Goal: Task Accomplishment & Management: Manage account settings

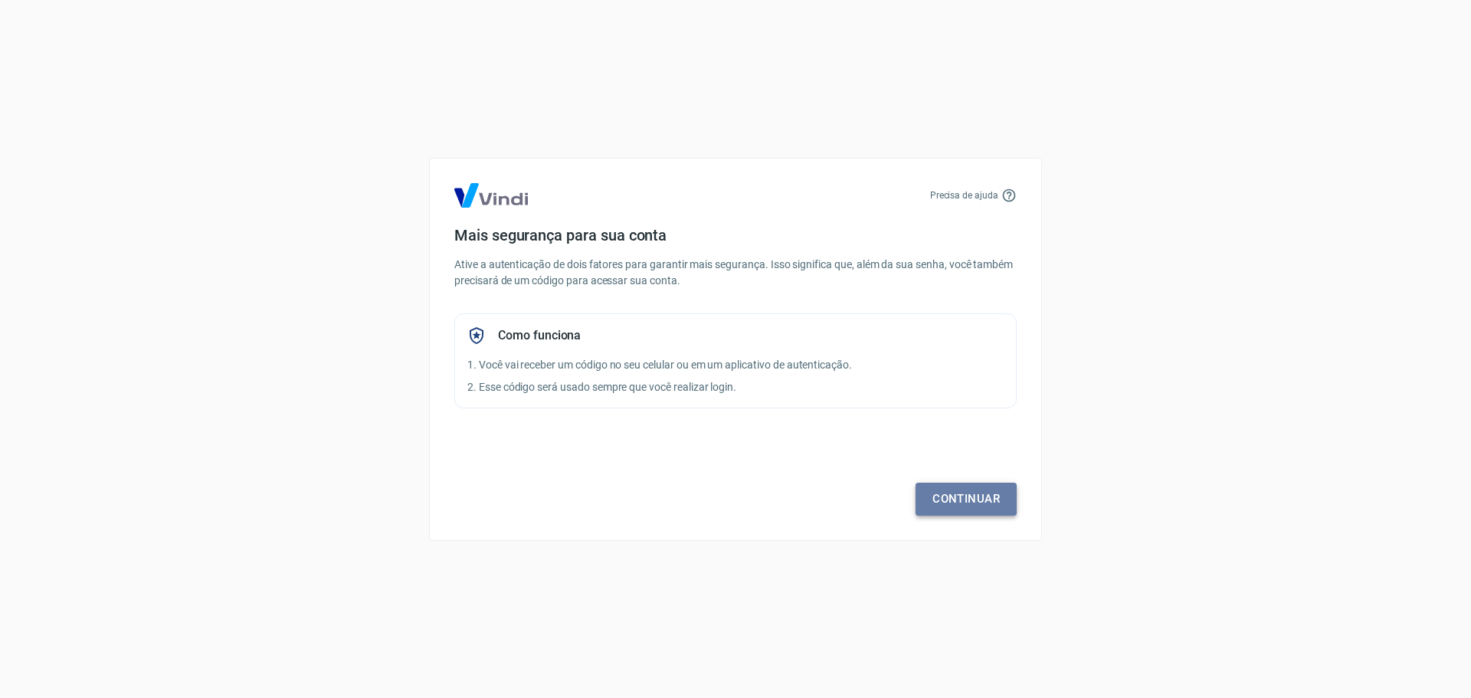
click at [940, 498] on link "Continuar" at bounding box center [966, 499] width 101 height 32
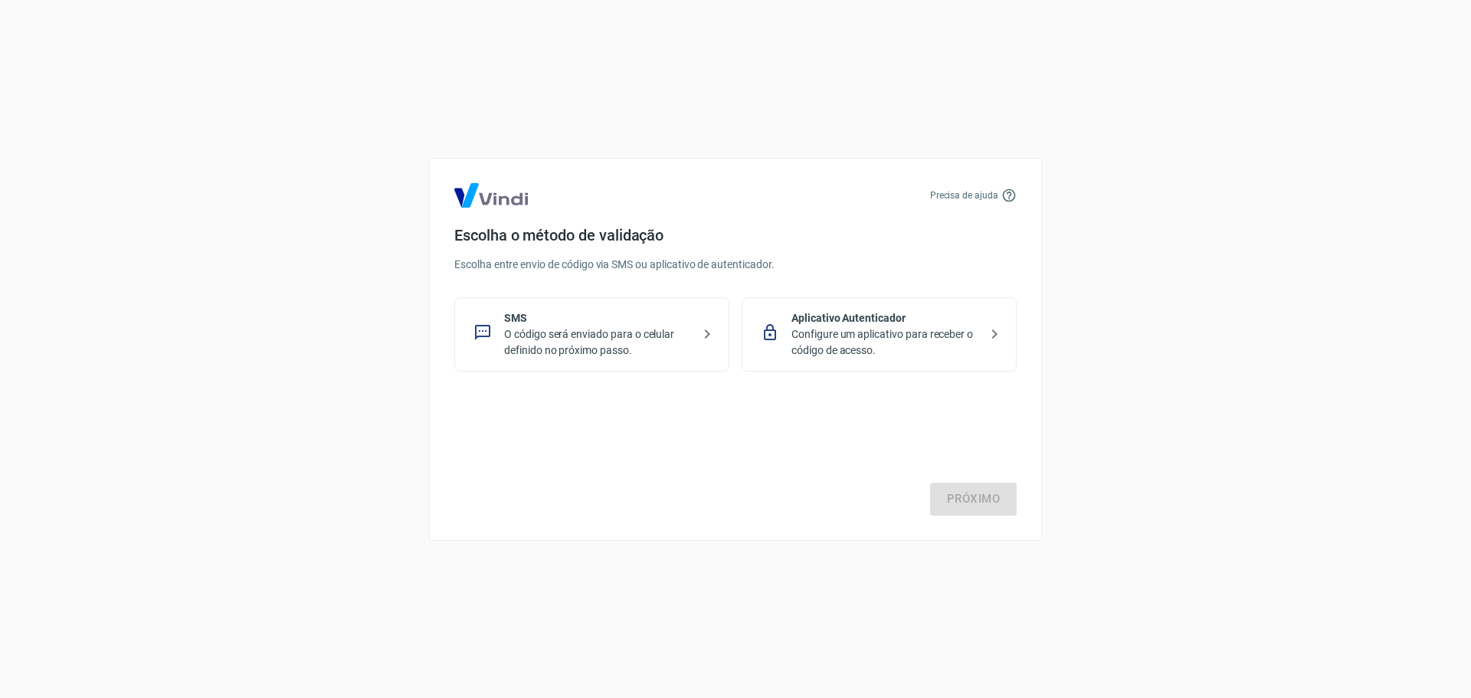
click at [635, 333] on p "O código será enviado para o celular definido no próximo passo." at bounding box center [598, 342] width 188 height 32
click at [954, 500] on link "Próximo" at bounding box center [973, 499] width 87 height 32
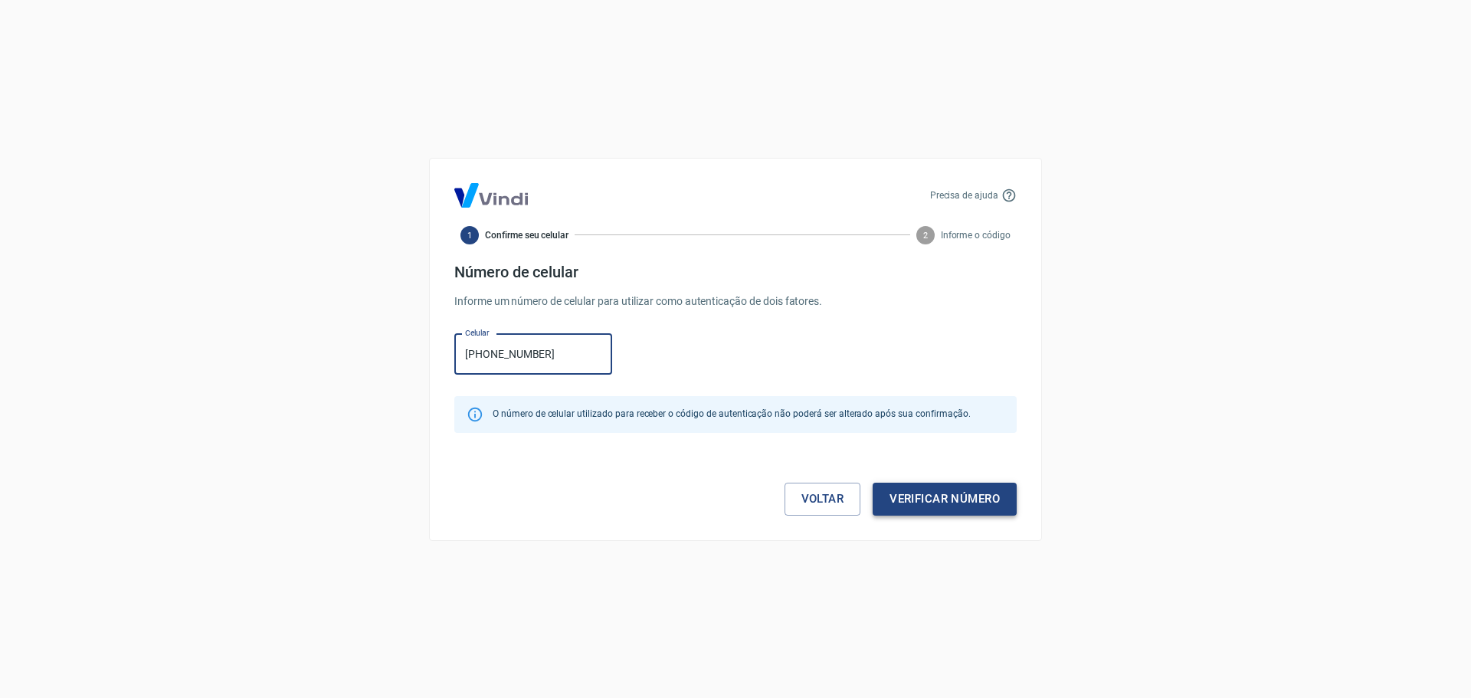
type input "[PHONE_NUMBER]"
click at [951, 498] on button "Verificar número" at bounding box center [945, 499] width 144 height 32
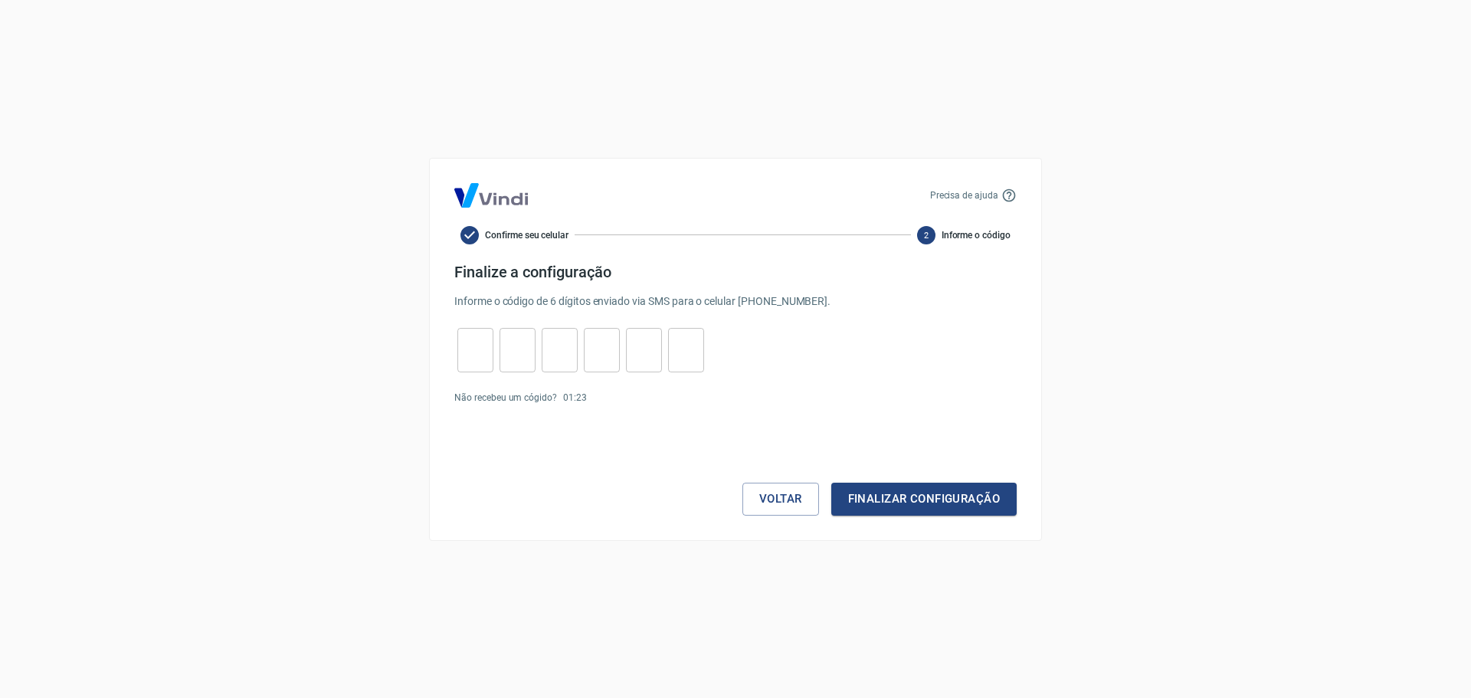
click at [480, 349] on input "tel" at bounding box center [476, 349] width 36 height 33
type input "1"
type input "2"
type input "4"
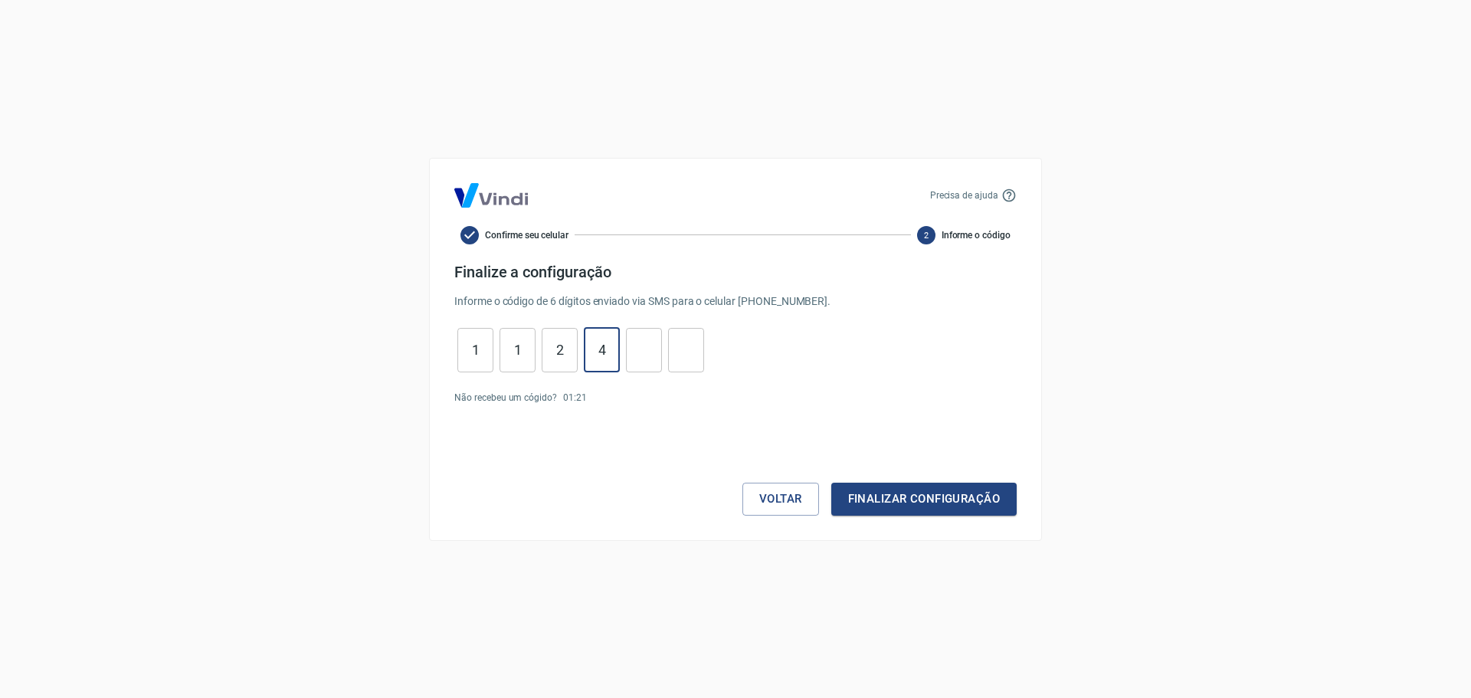
type input "1"
type input "6"
click at [924, 491] on button "Finalizar configuração" at bounding box center [924, 499] width 185 height 32
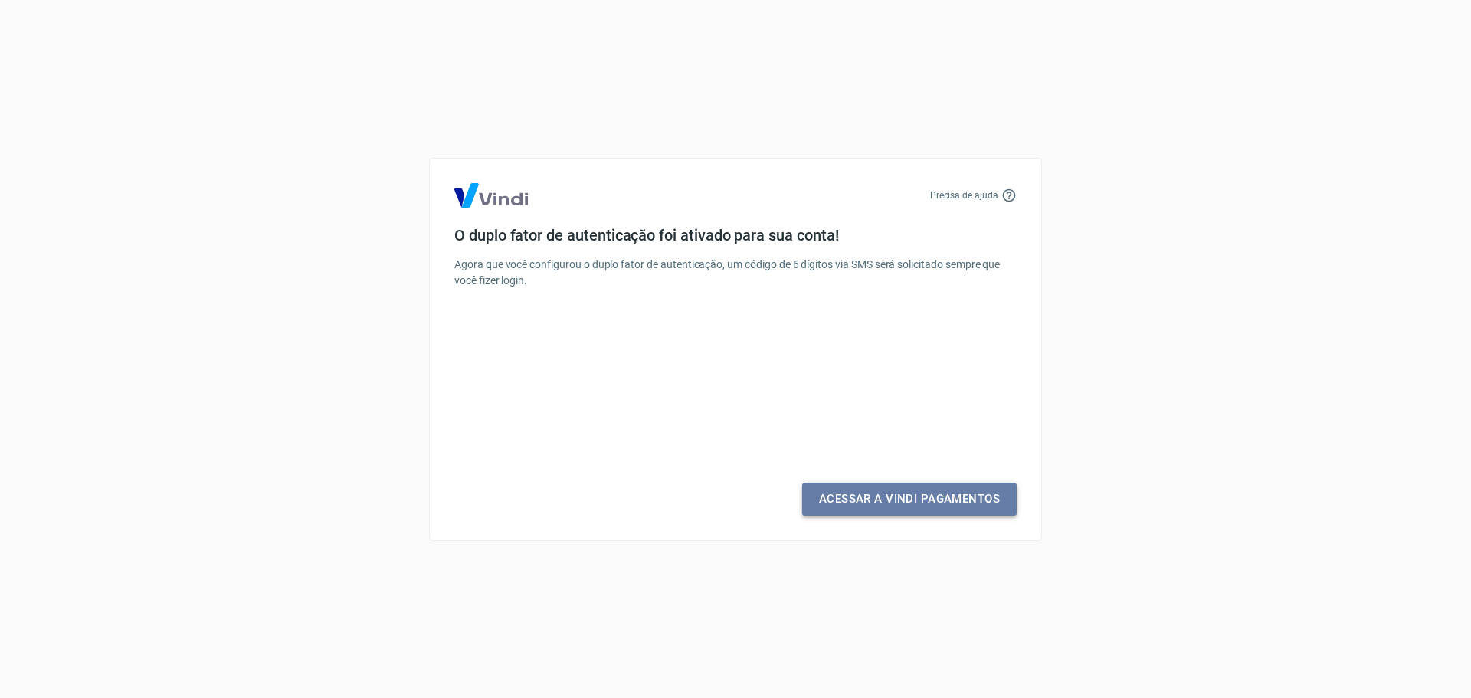
click at [918, 504] on link "Acessar a Vindi Pagamentos" at bounding box center [909, 499] width 215 height 32
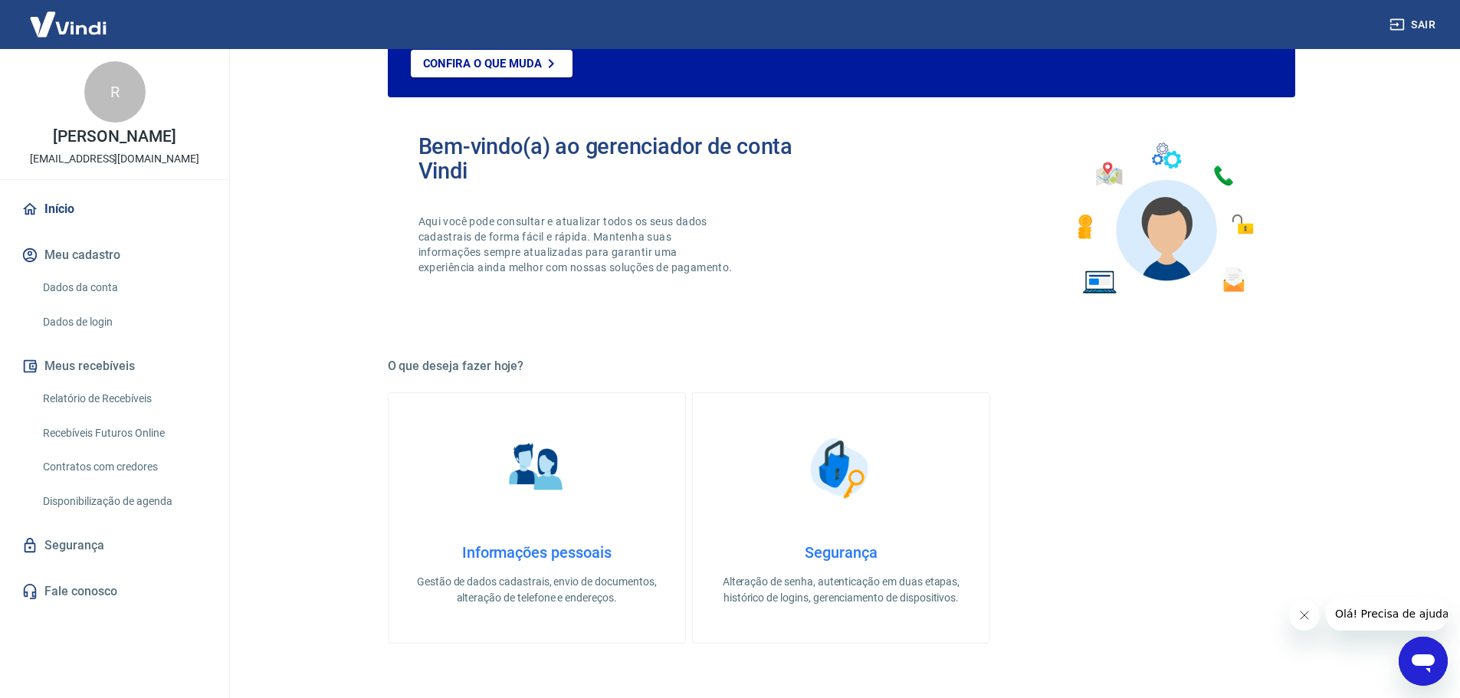
scroll to position [153, 0]
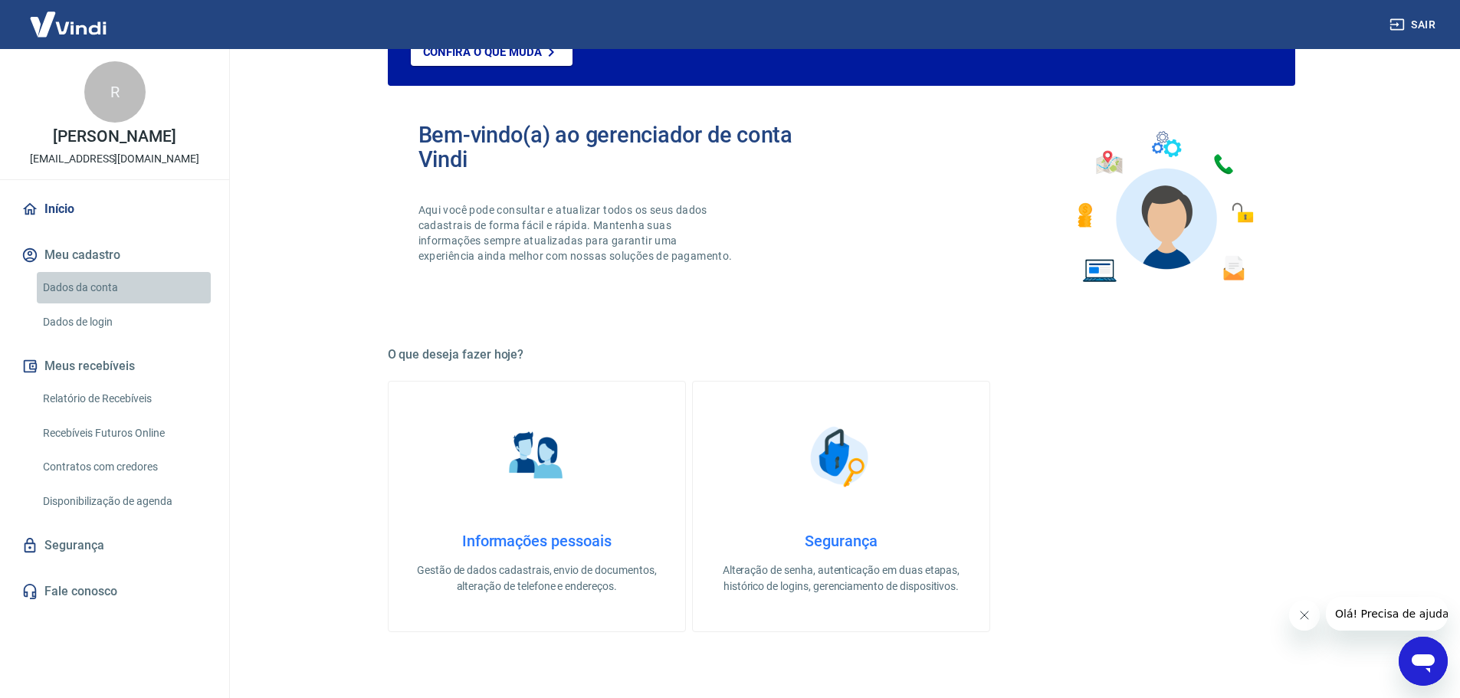
click at [99, 289] on link "Dados da conta" at bounding box center [124, 287] width 174 height 31
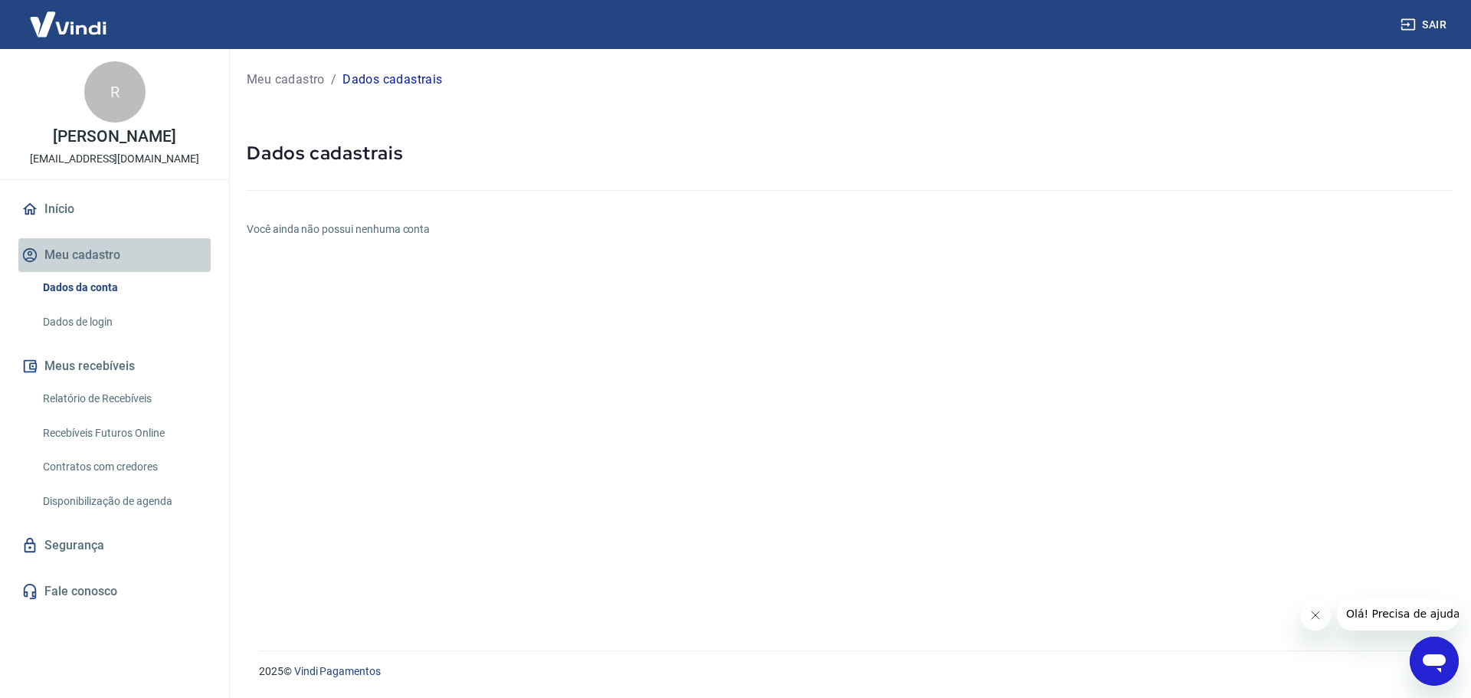
click at [87, 254] on button "Meu cadastro" at bounding box center [114, 255] width 192 height 34
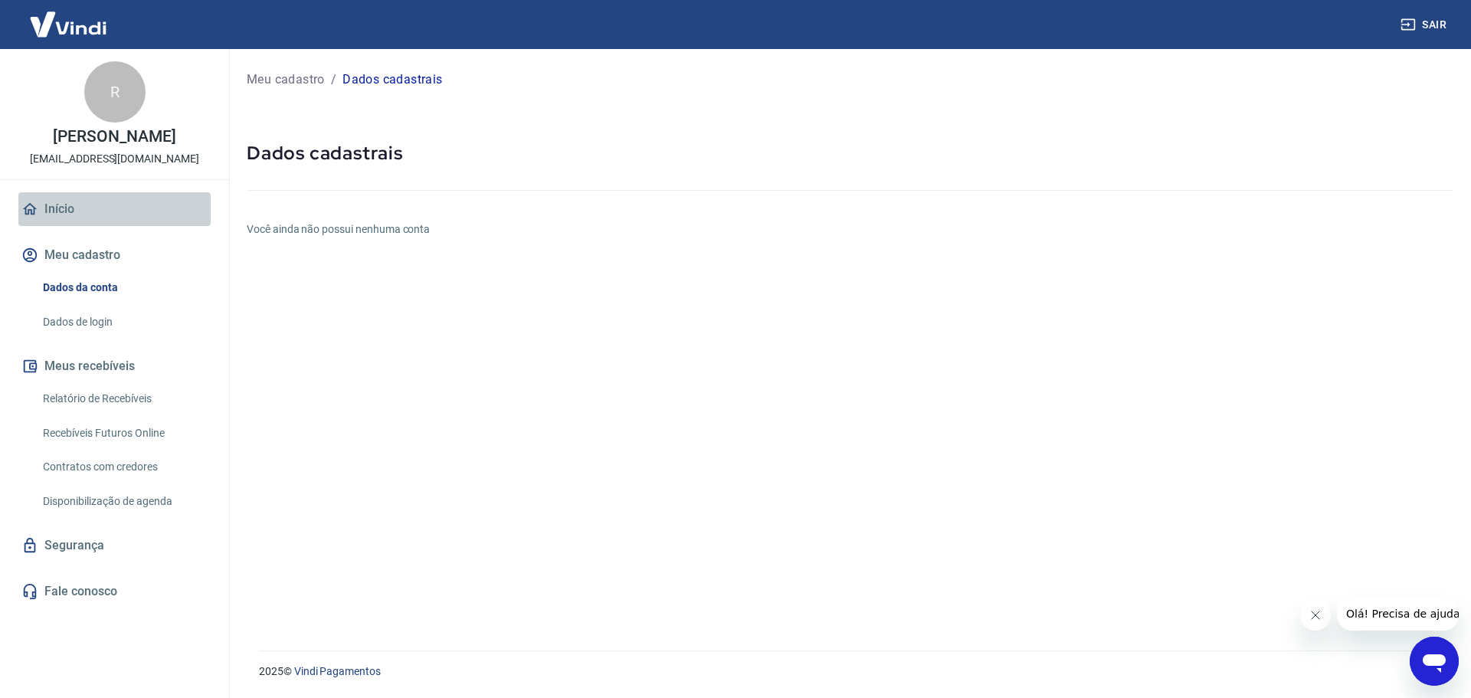
click at [60, 205] on link "Início" at bounding box center [114, 209] width 192 height 34
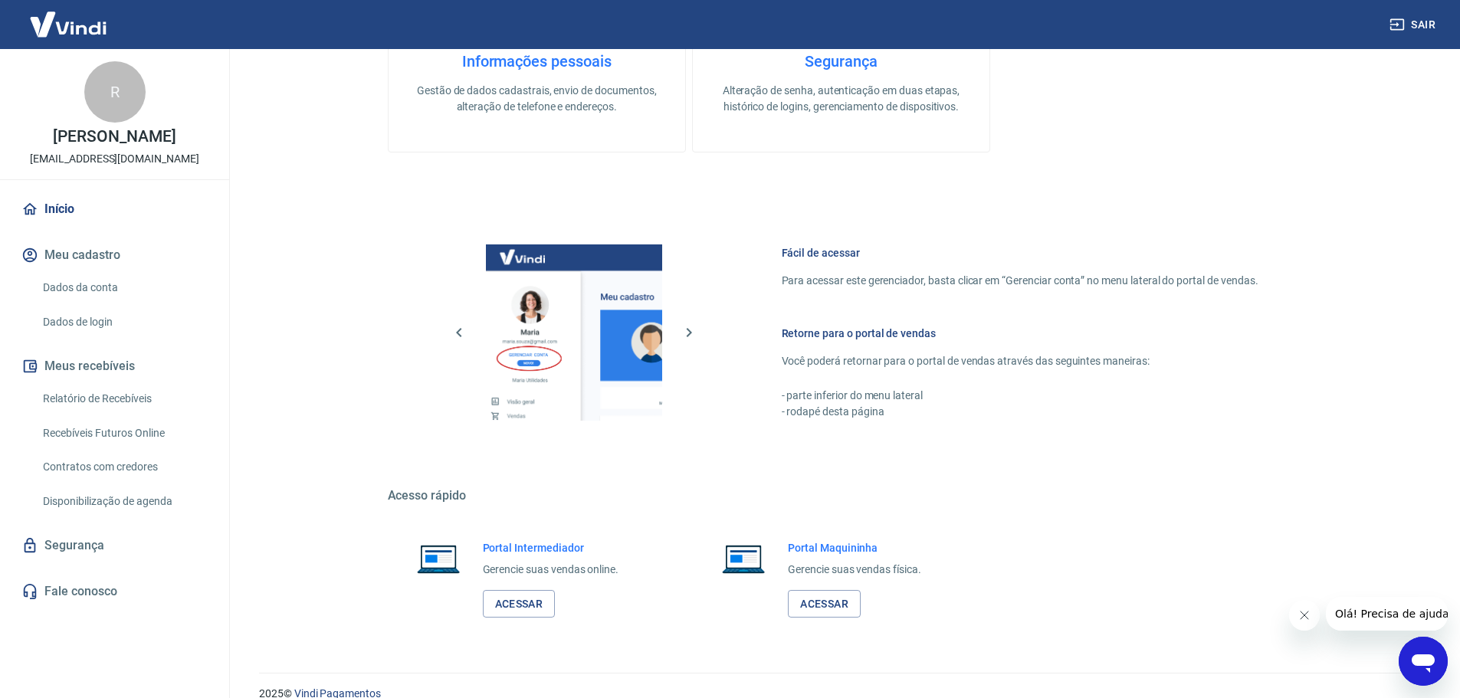
scroll to position [655, 0]
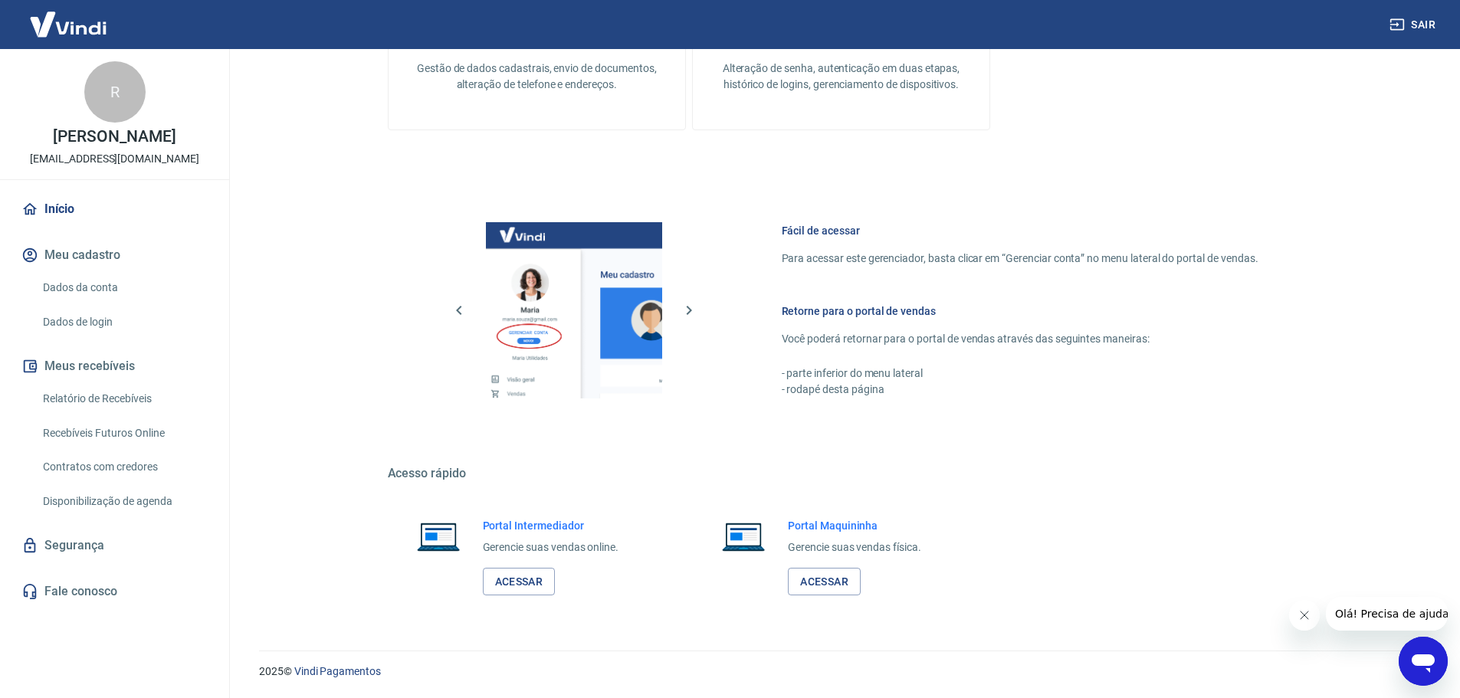
click at [89, 547] on link "Segurança" at bounding box center [114, 546] width 192 height 34
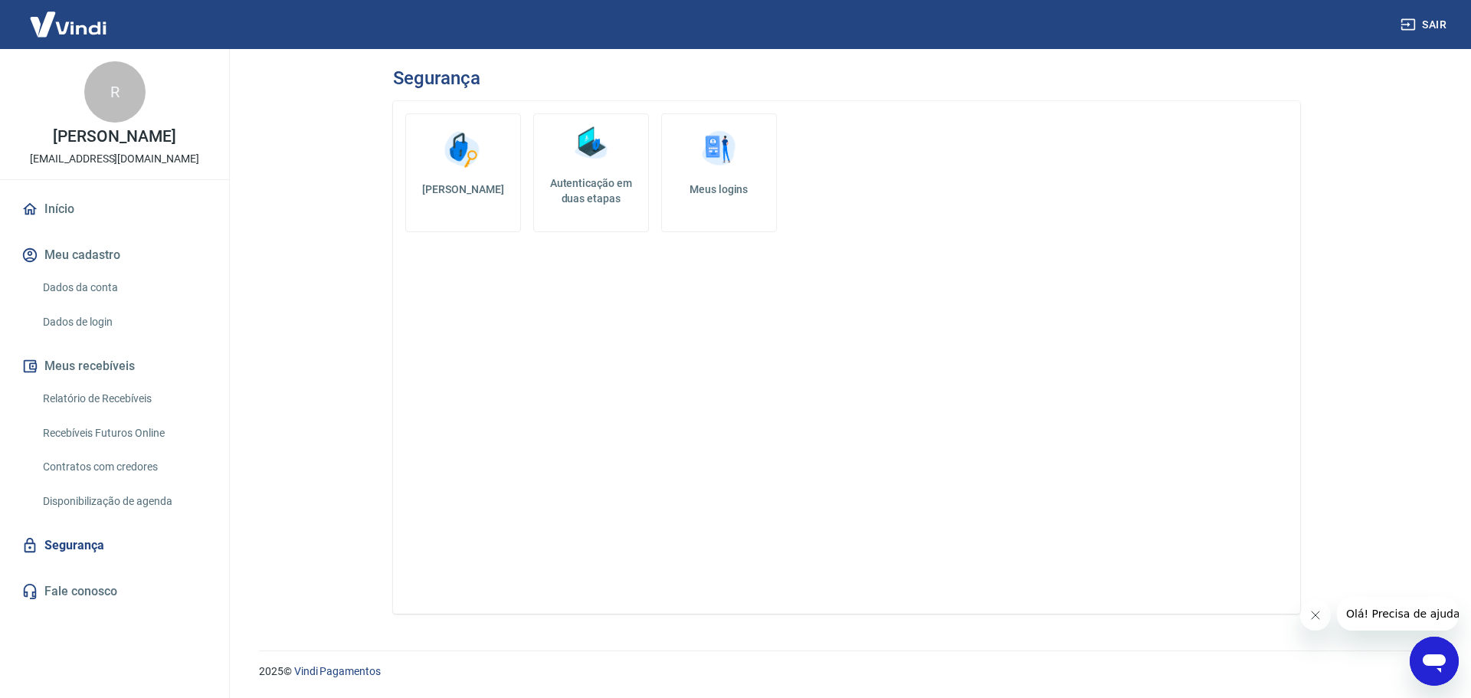
click at [705, 152] on img at bounding box center [719, 149] width 46 height 46
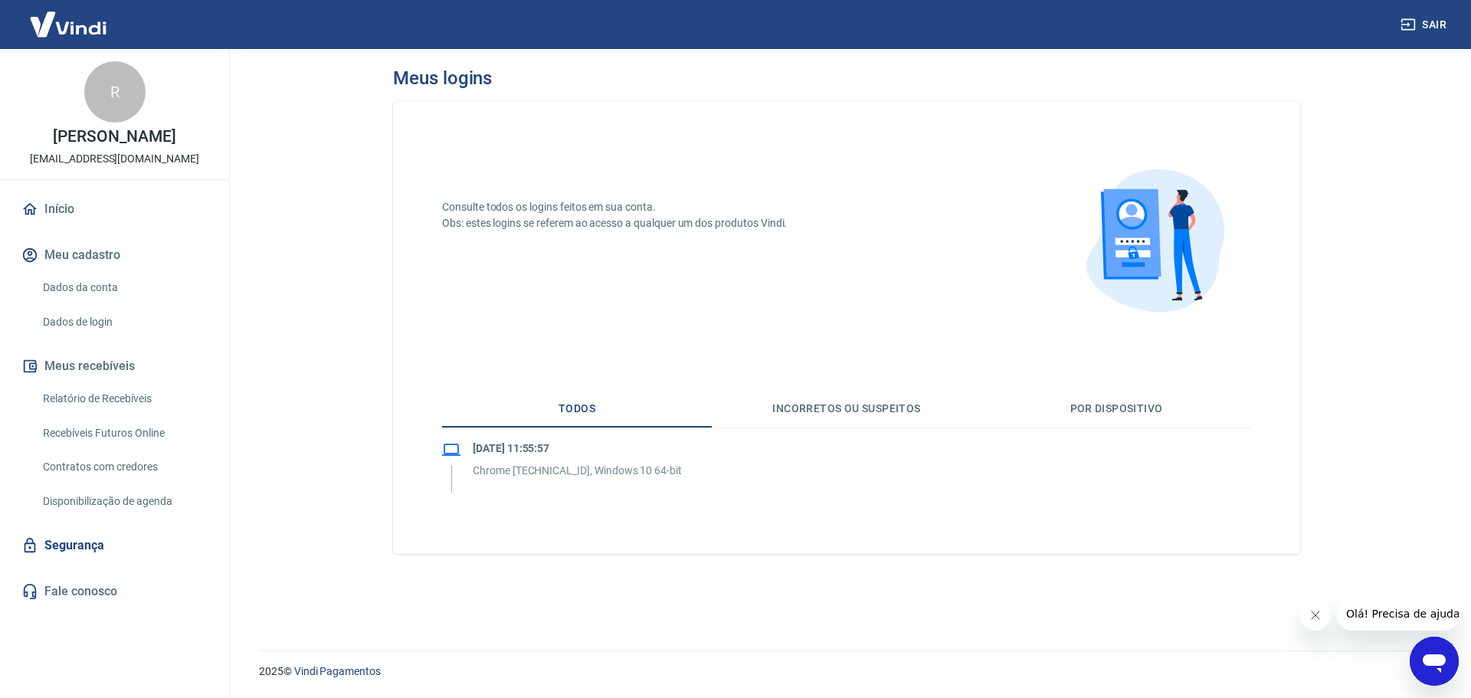
click at [86, 162] on p "[EMAIL_ADDRESS][DOMAIN_NAME]" at bounding box center [114, 159] width 169 height 16
click at [87, 153] on p "[EMAIL_ADDRESS][DOMAIN_NAME]" at bounding box center [114, 159] width 169 height 16
